Goal: Task Accomplishment & Management: Use online tool/utility

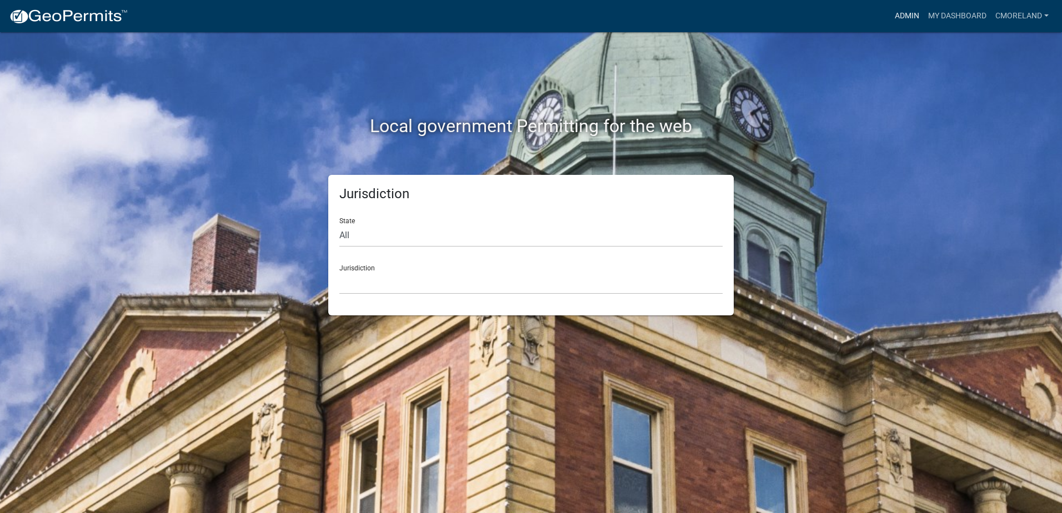
click at [899, 12] on link "Admin" at bounding box center [907, 16] width 33 height 21
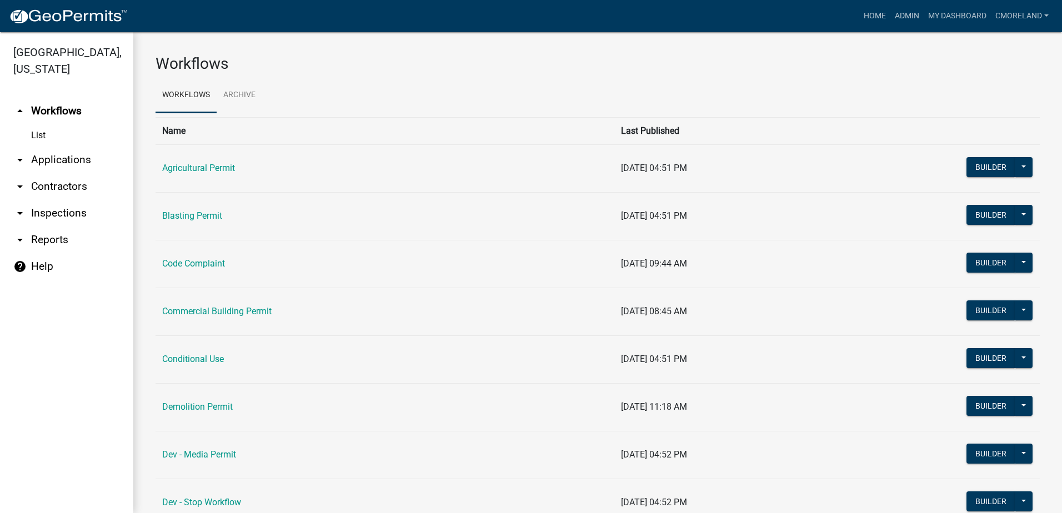
click at [78, 156] on link "arrow_drop_down Applications" at bounding box center [66, 160] width 133 height 27
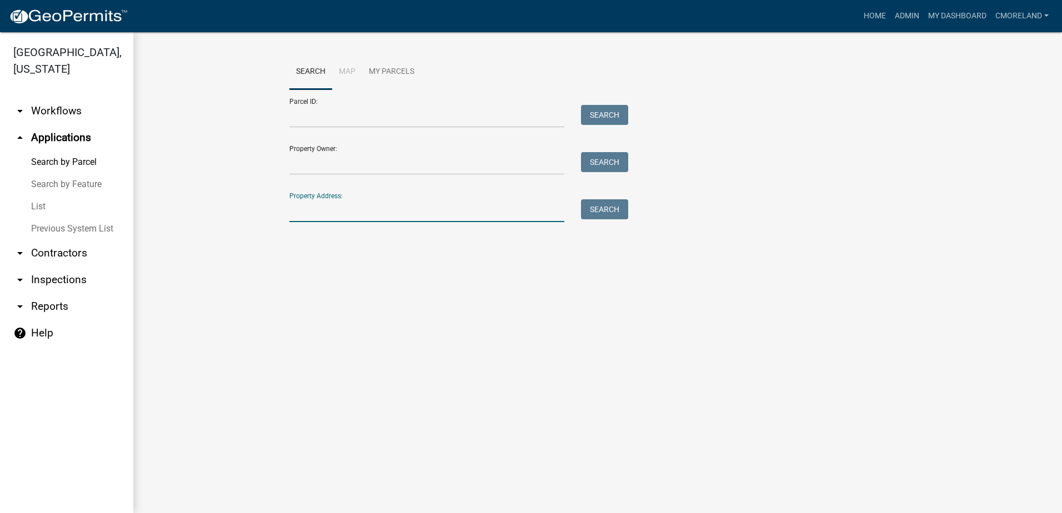
click at [326, 212] on input "Property Address:" at bounding box center [427, 210] width 275 height 23
type input "2"
type input "288 sinclair rd"
click at [608, 210] on button "Search" at bounding box center [604, 209] width 47 height 20
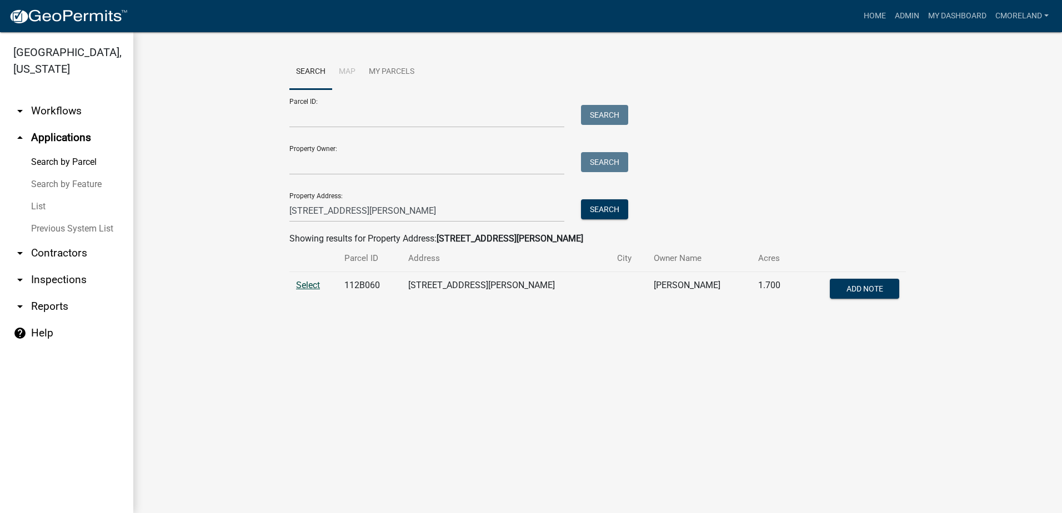
click at [320, 285] on span "Select" at bounding box center [308, 285] width 24 height 11
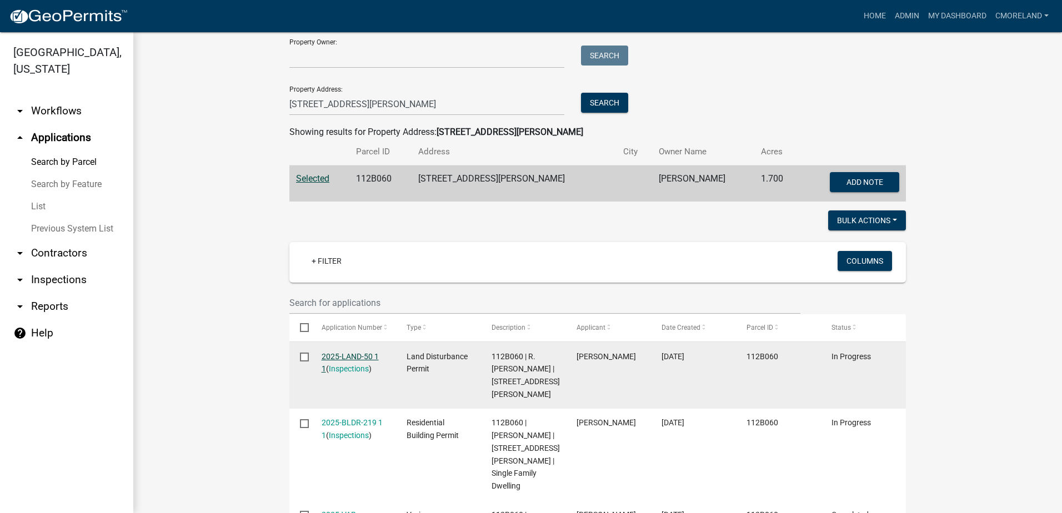
scroll to position [111, 0]
